Goal: Navigation & Orientation: Find specific page/section

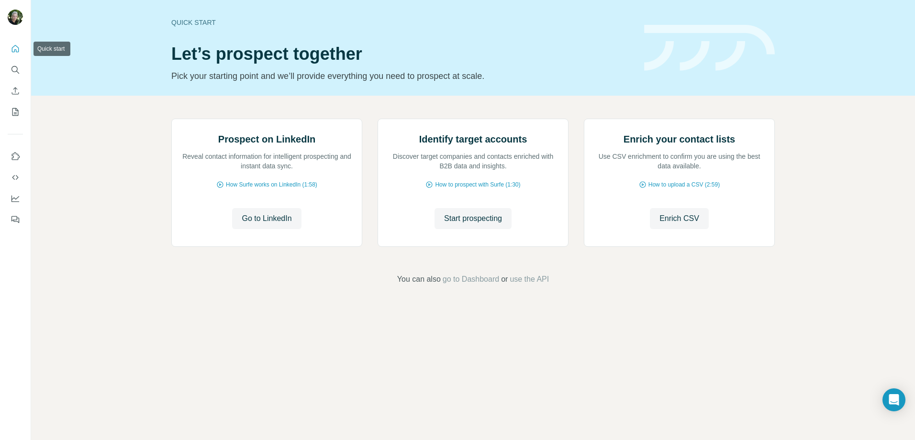
click at [17, 44] on icon "Quick start" at bounding box center [16, 49] width 10 height 10
click at [16, 156] on icon "Use Surfe on LinkedIn" at bounding box center [16, 157] width 10 height 10
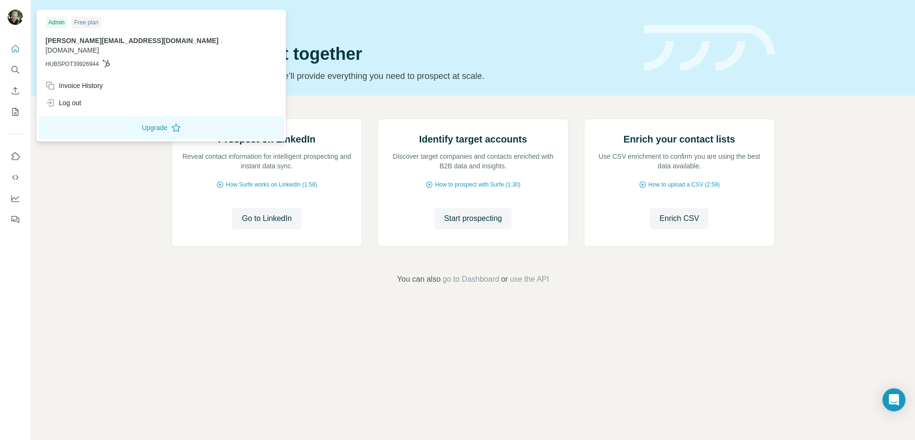
click at [14, 16] on img at bounding box center [15, 17] width 15 height 15
click at [14, 112] on icon "My lists" at bounding box center [16, 112] width 10 height 10
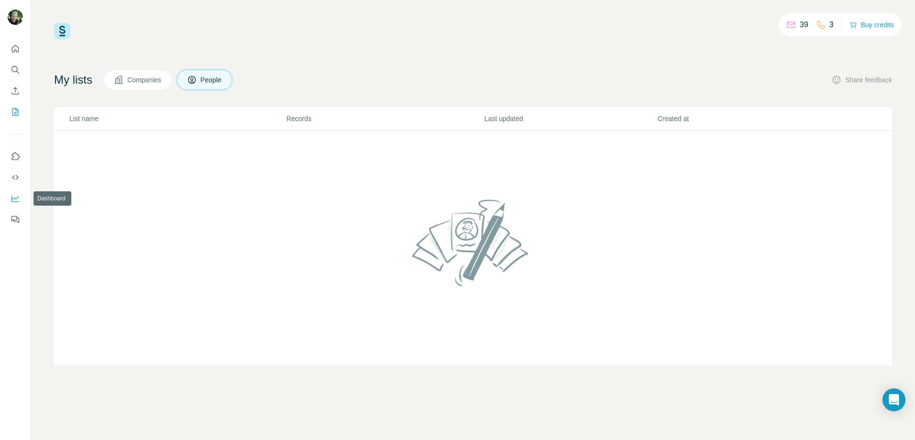
click at [14, 194] on icon "Dashboard" at bounding box center [16, 199] width 10 height 10
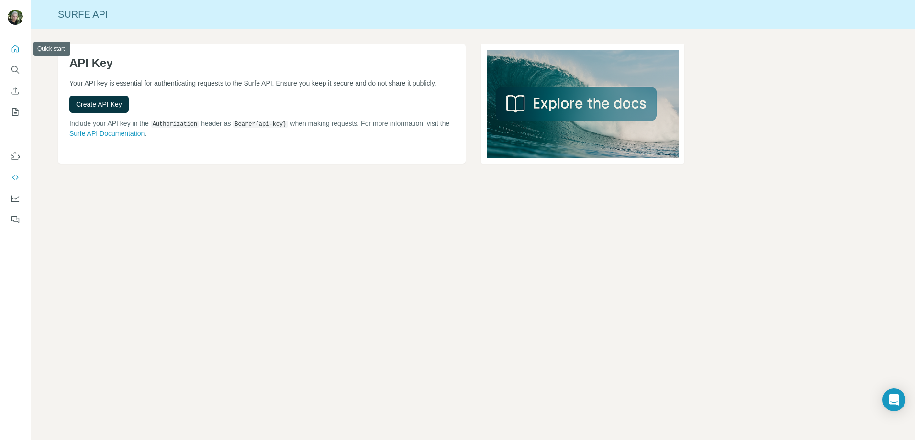
click at [14, 53] on icon "Quick start" at bounding box center [16, 49] width 10 height 10
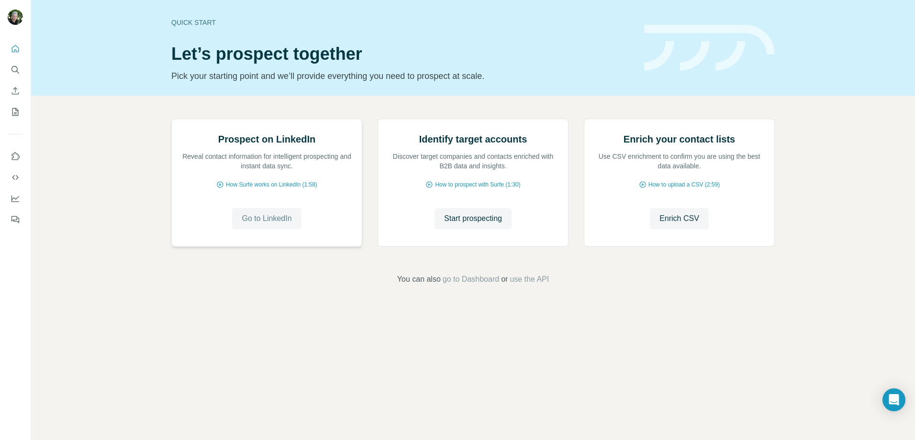
click at [254, 224] on span "Go to LinkedIn" at bounding box center [267, 218] width 50 height 11
click at [11, 46] on icon "Quick start" at bounding box center [16, 49] width 10 height 10
click at [12, 158] on icon "Use Surfe on LinkedIn" at bounding box center [16, 157] width 10 height 10
